Goal: Information Seeking & Learning: Learn about a topic

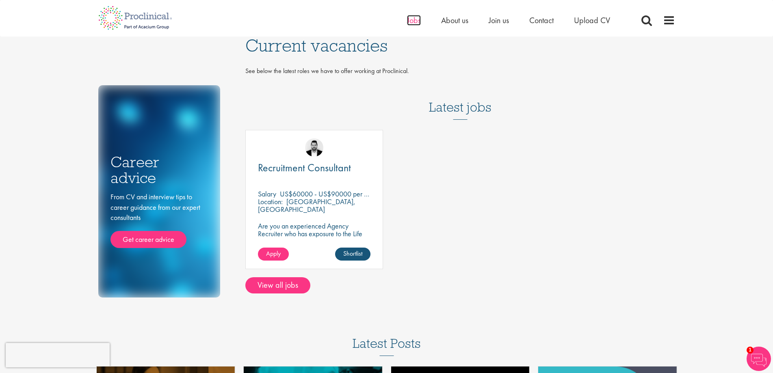
click at [410, 19] on span "Jobs" at bounding box center [414, 20] width 14 height 11
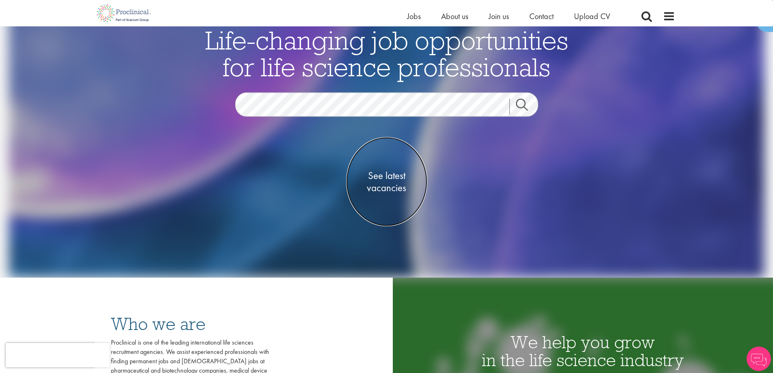
click at [396, 176] on span "See latest vacancies" at bounding box center [386, 182] width 81 height 24
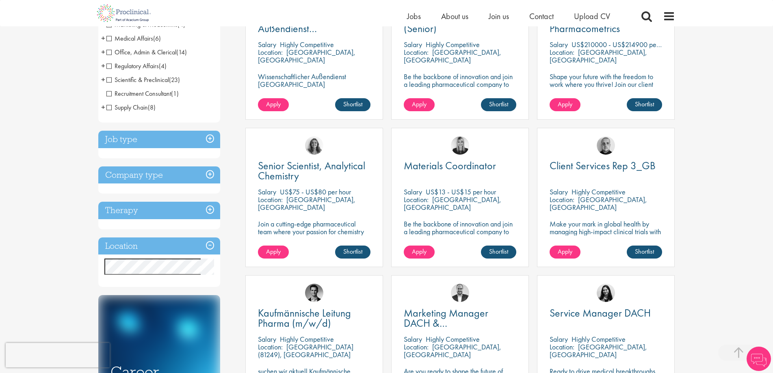
scroll to position [203, 0]
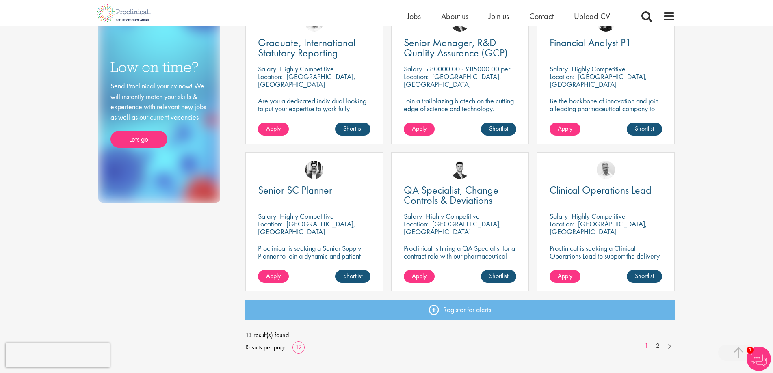
scroll to position [488, 0]
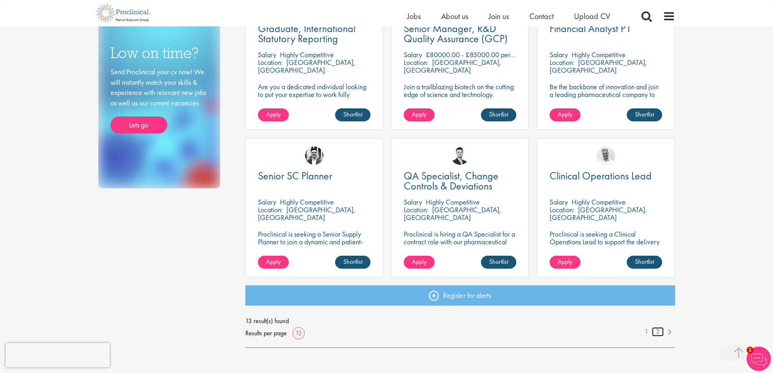
click at [657, 332] on link "2" at bounding box center [658, 331] width 12 height 9
